Goal: Information Seeking & Learning: Check status

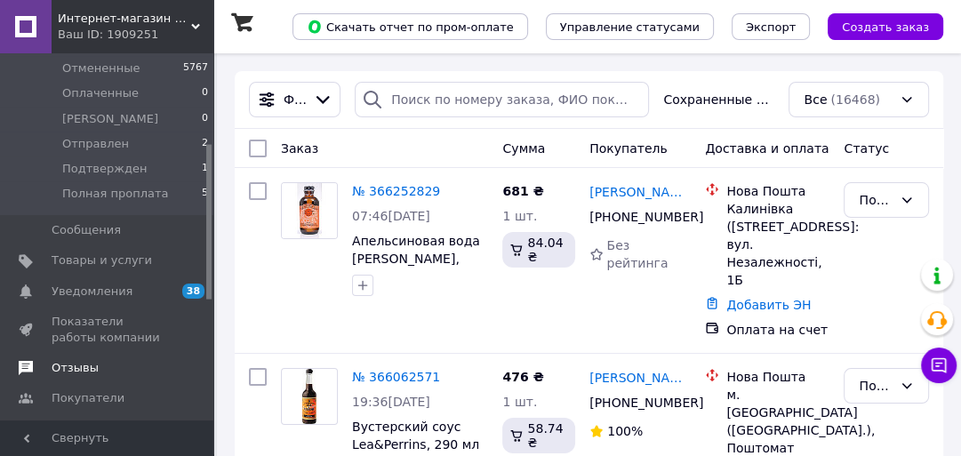
scroll to position [284, 0]
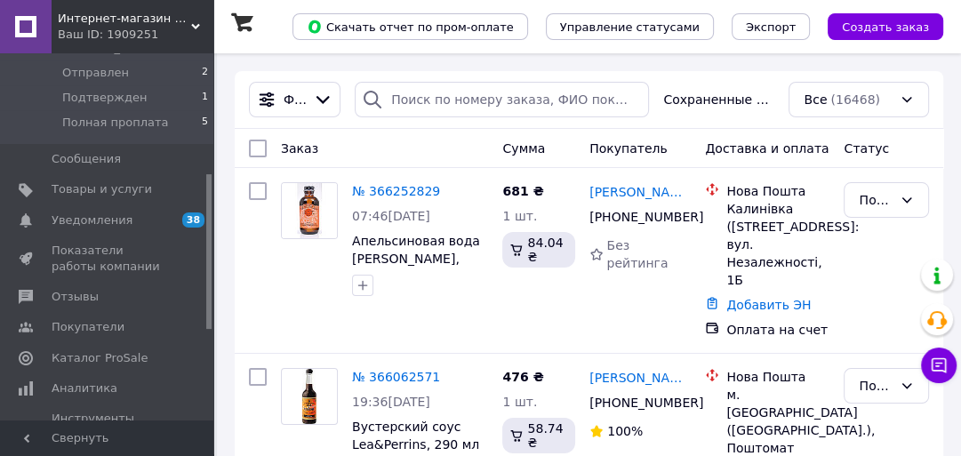
click at [77, 394] on span "Аналитика" at bounding box center [85, 388] width 66 height 16
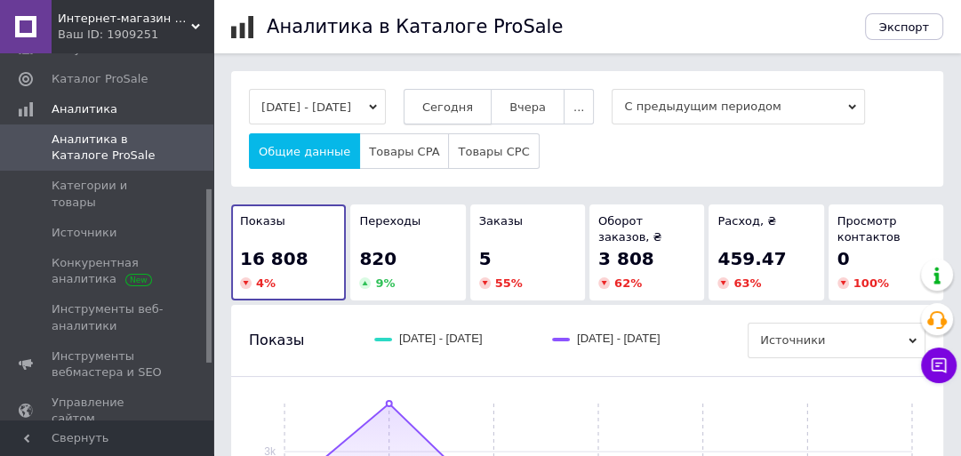
click at [462, 117] on button "Сегодня" at bounding box center [448, 107] width 88 height 36
